Goal: Contribute content: Add original content to the website for others to see

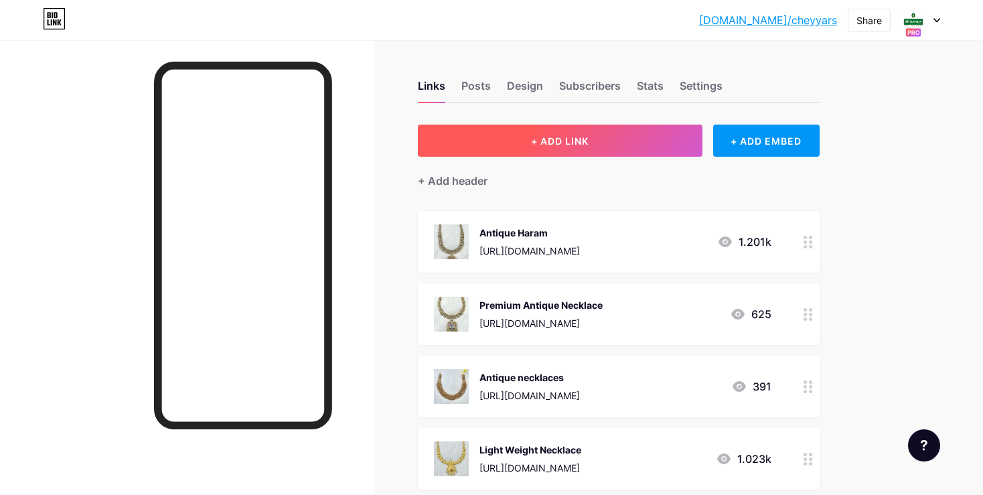
click at [537, 139] on span "+ ADD LINK" at bounding box center [560, 140] width 58 height 11
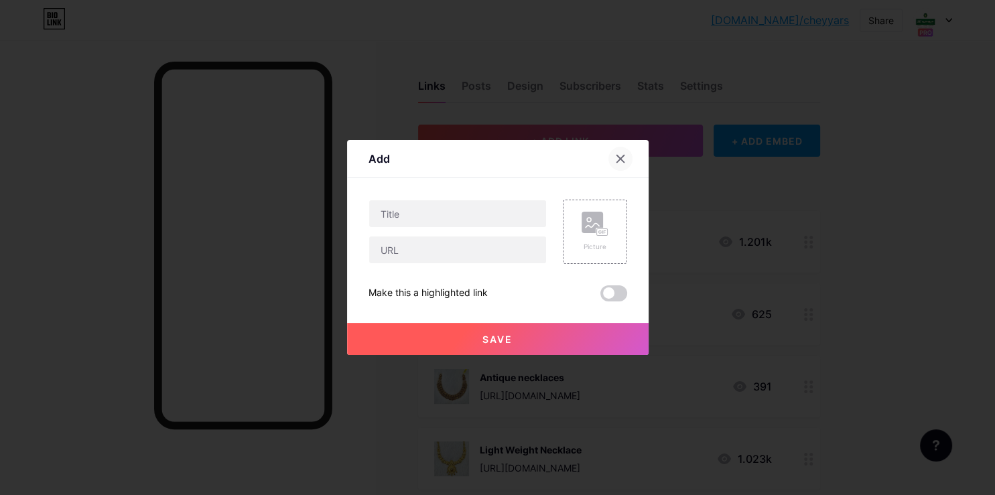
click at [621, 148] on div at bounding box center [620, 159] width 24 height 24
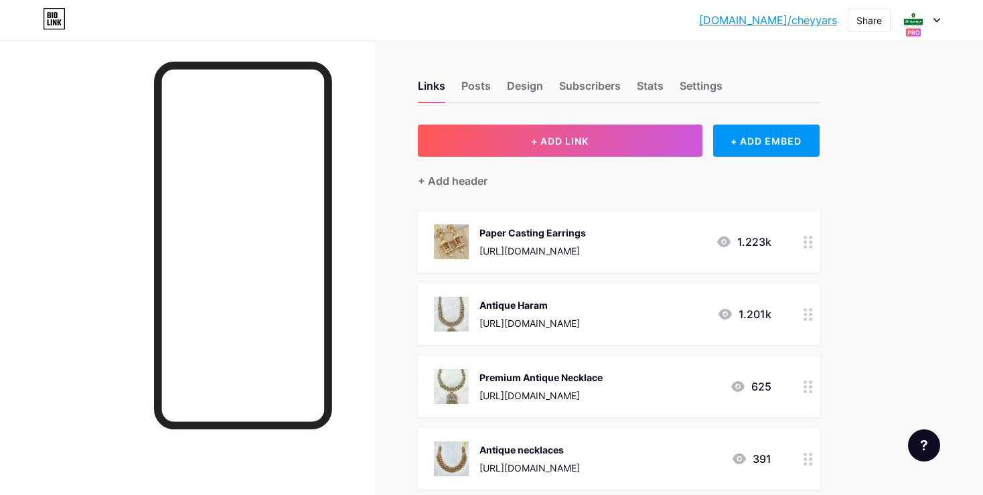
click at [809, 248] on div at bounding box center [808, 242] width 23 height 62
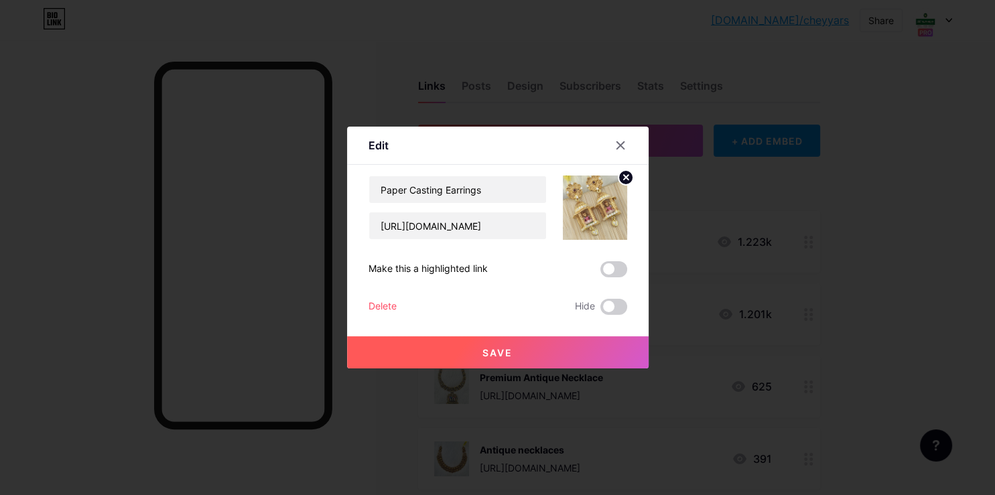
click at [623, 183] on circle at bounding box center [625, 177] width 15 height 15
click at [580, 202] on div "Picture" at bounding box center [595, 207] width 64 height 64
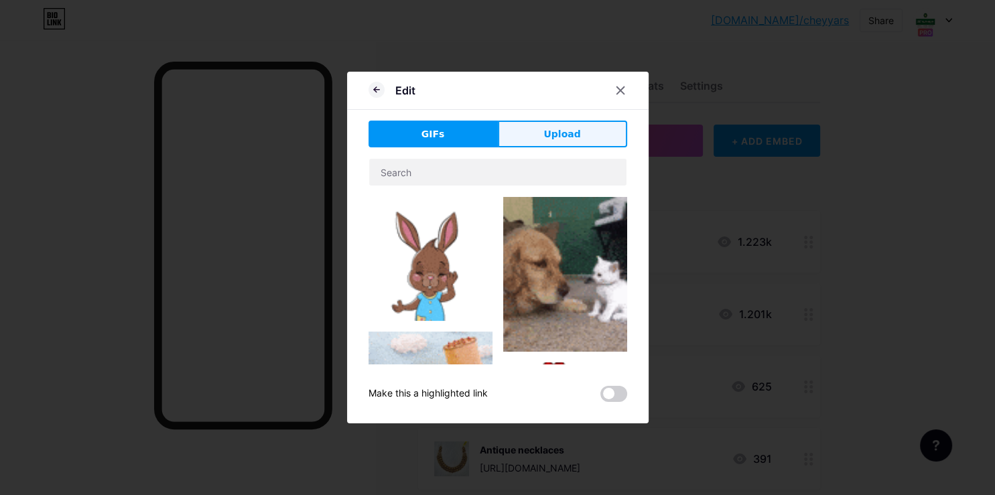
click at [579, 146] on button "Upload" at bounding box center [562, 134] width 129 height 27
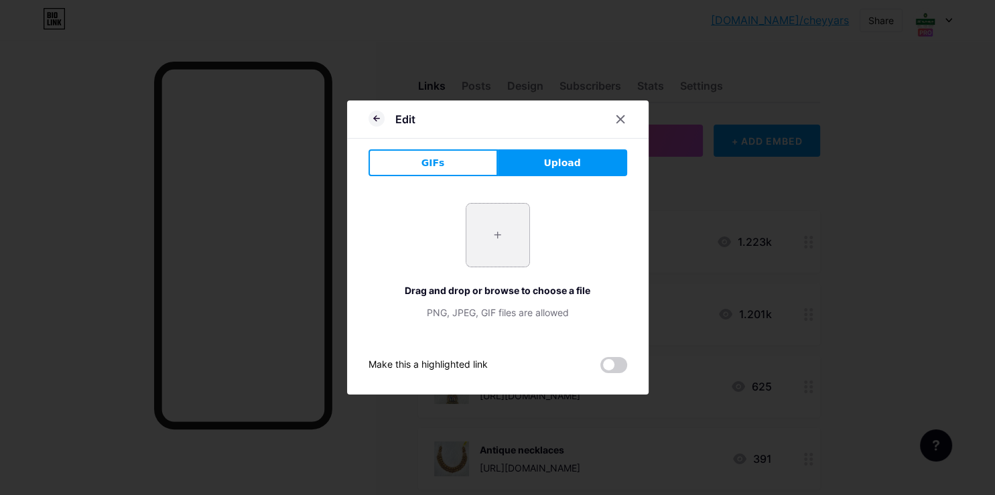
click at [505, 234] on input "file" at bounding box center [497, 235] width 63 height 63
type input "C:\fakepath\-O_1KIQU_CrR7aNw1A_b.jpg"
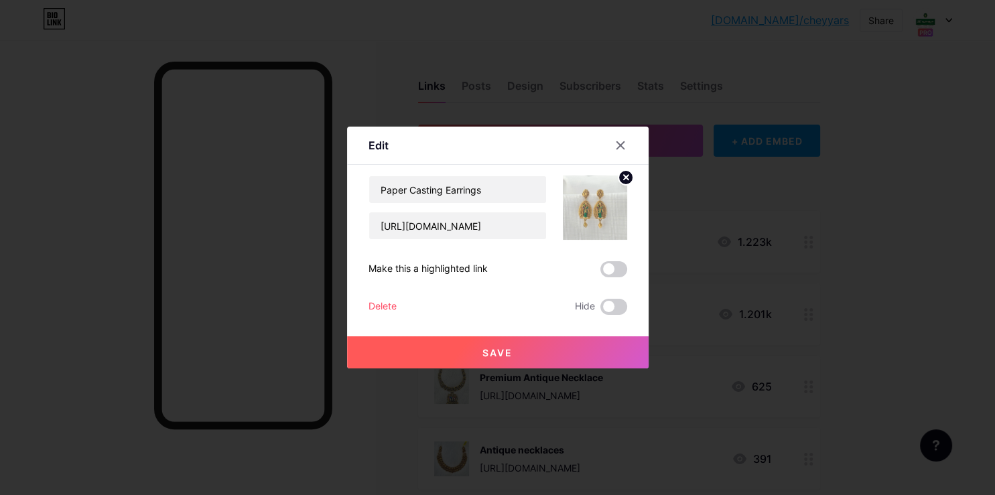
click at [483, 356] on span "Save" at bounding box center [497, 352] width 30 height 11
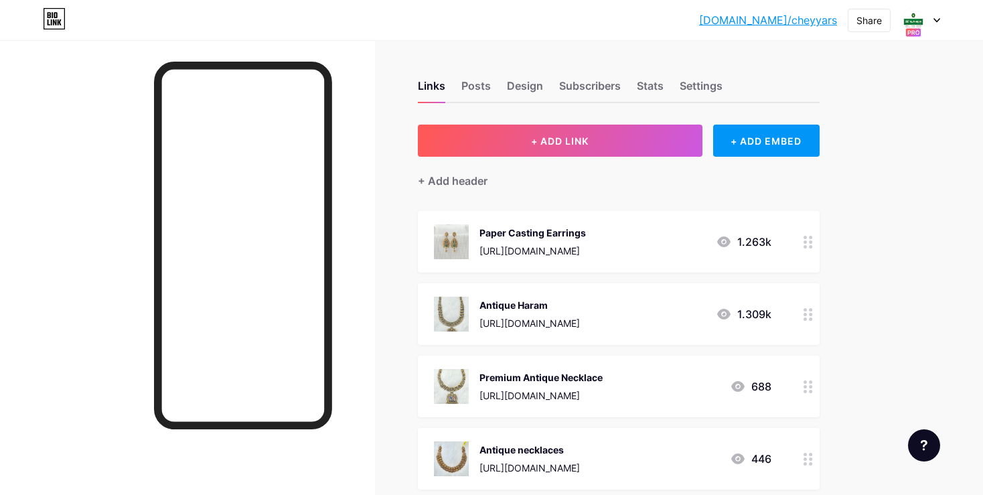
click at [809, 239] on icon at bounding box center [808, 242] width 9 height 13
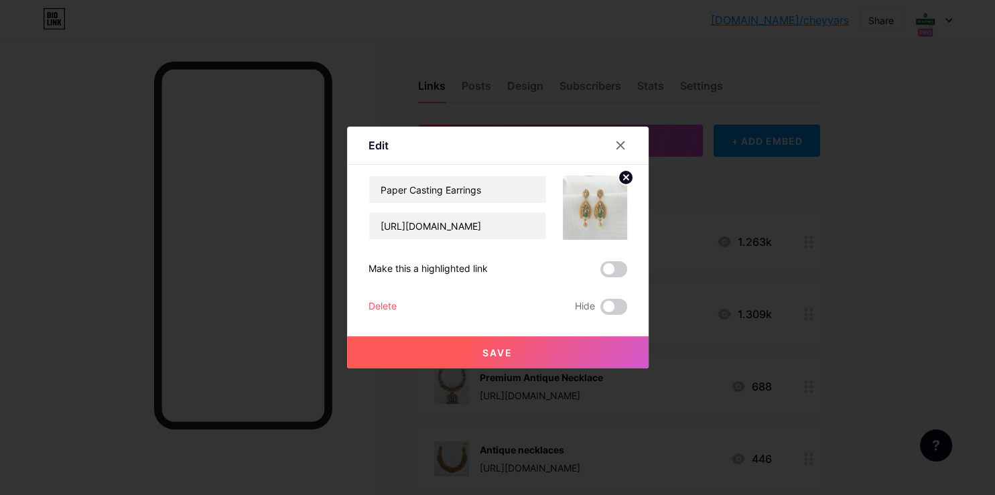
click at [627, 174] on circle at bounding box center [625, 177] width 15 height 15
click at [596, 208] on rect at bounding box center [601, 208] width 11 height 7
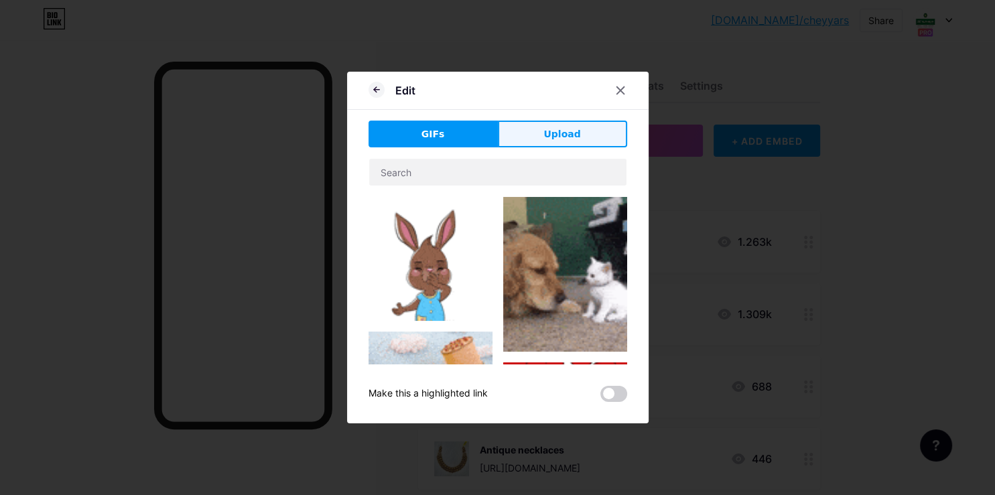
click at [576, 140] on span "Upload" at bounding box center [561, 134] width 37 height 14
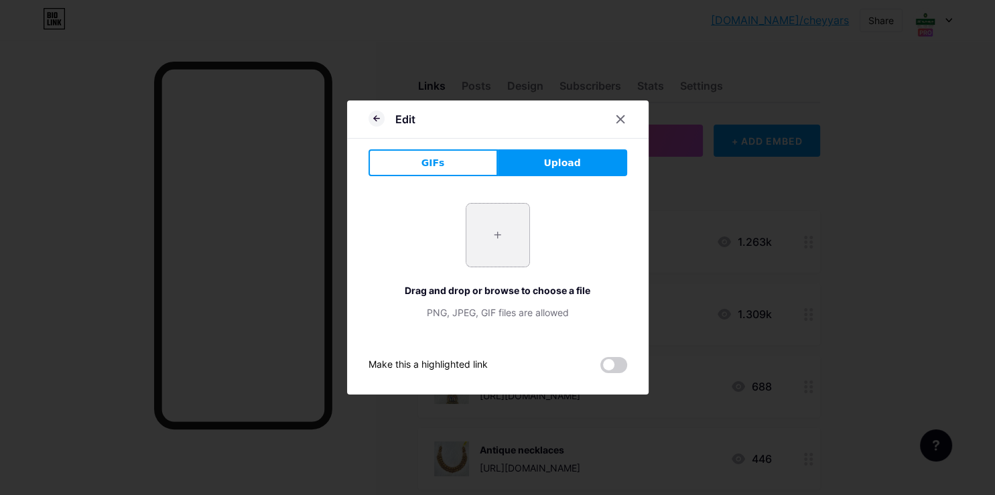
click at [480, 215] on input "file" at bounding box center [497, 235] width 63 height 63
type input "C:\fakepath\-O_1KIQStzPrkTCIJN6D.jpg"
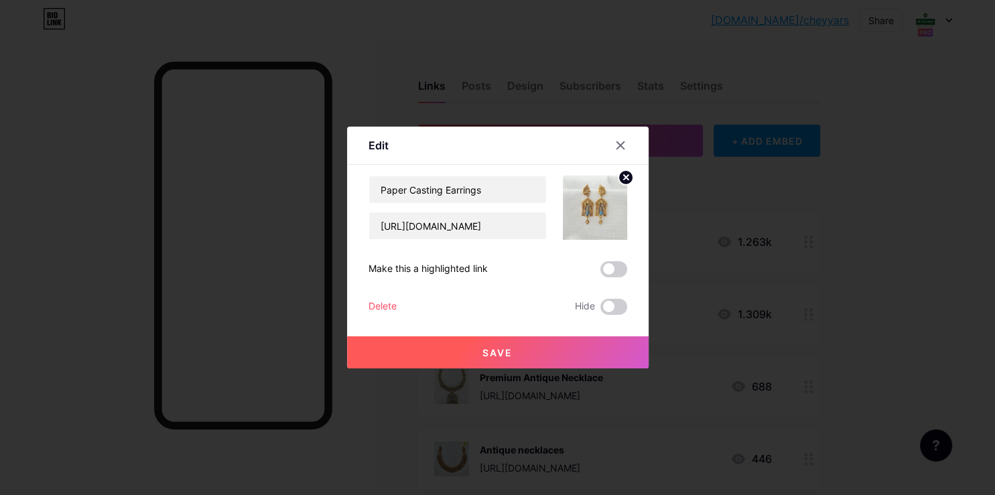
click at [545, 344] on button "Save" at bounding box center [497, 352] width 301 height 32
